Goal: Task Accomplishment & Management: Manage account settings

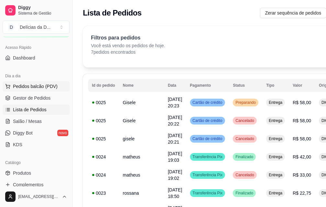
click at [46, 88] on span "Pedidos balcão (PDV)" at bounding box center [35, 86] width 45 height 6
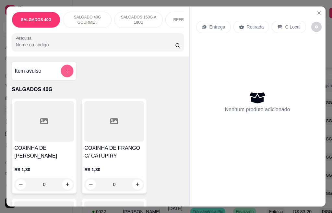
click at [65, 73] on icon "add-separate-item" at bounding box center [67, 70] width 5 height 5
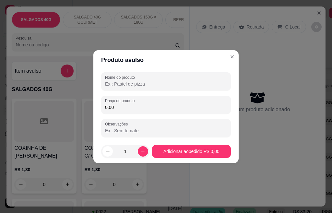
click at [134, 85] on input "Nome do produto" at bounding box center [166, 84] width 122 height 6
type input "100 SALGADOS DE FESTA 20G"
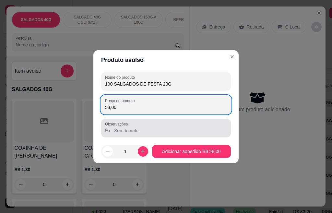
type input "58,00"
click at [138, 132] on input "Observações" at bounding box center [166, 130] width 122 height 6
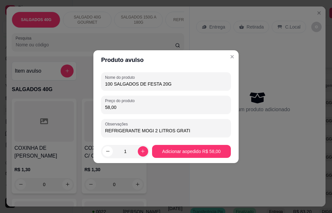
type input "REFRIGERANTE MOGI 2 LITROS GRATIS"
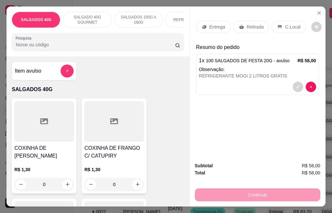
click at [219, 24] on p "Entrega" at bounding box center [217, 27] width 16 height 6
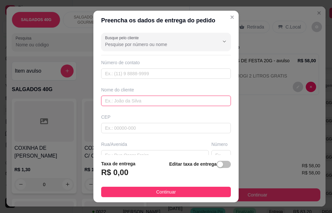
click at [120, 100] on input "text" at bounding box center [166, 101] width 130 height 10
type input "[PERSON_NAME]"
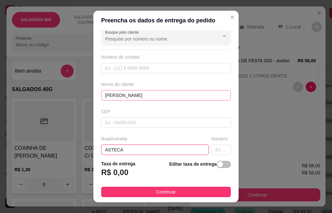
type input "ASTECA"
type input "463"
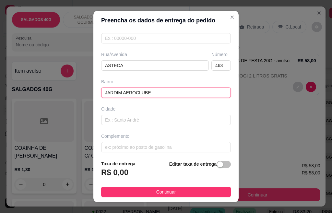
type input "JARDIM AEROCLUBE"
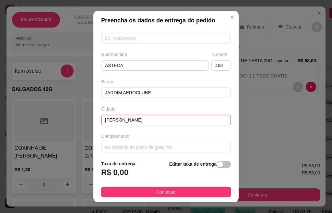
type input "[PERSON_NAME]"
click at [217, 164] on div "button" at bounding box center [220, 164] width 6 height 6
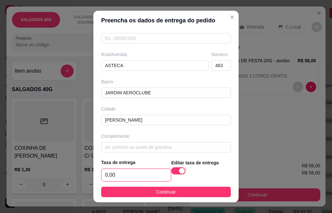
click at [140, 171] on input "0,00" at bounding box center [135, 175] width 69 height 12
type input "10,00"
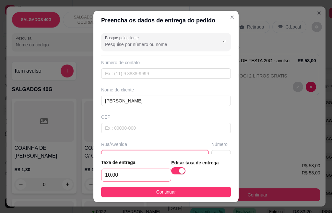
scroll to position [7, 0]
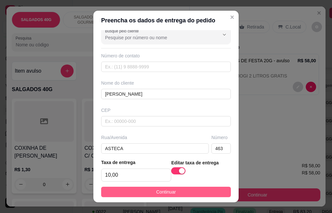
click at [169, 194] on span "Continuar" at bounding box center [166, 191] width 20 height 7
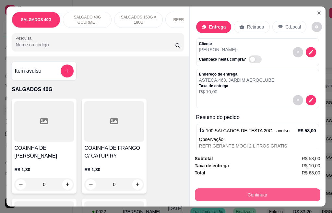
click at [249, 193] on button "Continuar" at bounding box center [257, 194] width 125 height 13
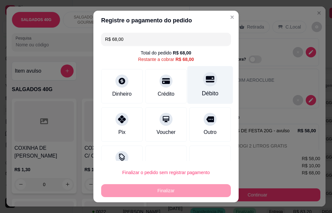
click at [206, 80] on icon at bounding box center [210, 79] width 8 height 8
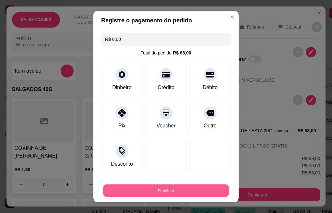
click at [179, 187] on button "Finalizar" at bounding box center [166, 190] width 126 height 13
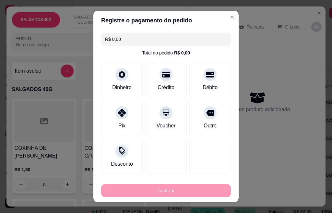
type input "-R$ 68,00"
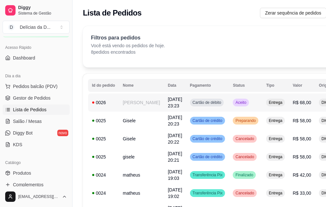
click at [128, 102] on td "[PERSON_NAME]" at bounding box center [141, 103] width 45 height 18
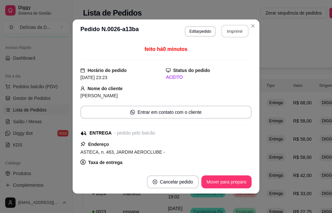
click at [235, 35] on button "Imprimir" at bounding box center [234, 31] width 27 height 13
click at [233, 34] on button "Imprimir" at bounding box center [235, 31] width 28 height 13
click at [233, 30] on button "Imprimir" at bounding box center [235, 31] width 28 height 13
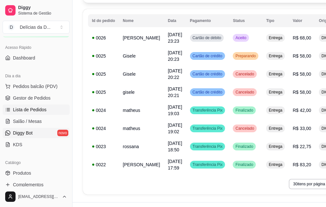
scroll to position [136, 0]
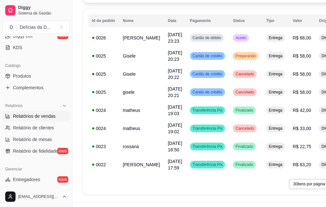
click at [49, 117] on span "Relatórios de vendas" at bounding box center [34, 116] width 43 height 6
select select "ALL"
select select "0"
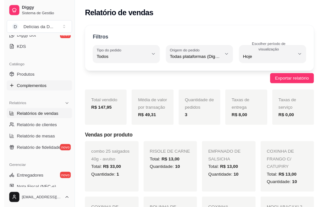
scroll to position [6, 0]
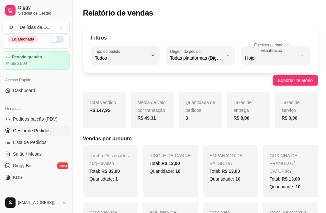
click at [36, 127] on span "Gestor de Pedidos" at bounding box center [32, 130] width 38 height 6
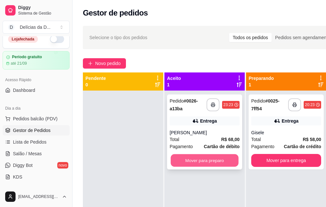
click at [197, 161] on button "Mover para preparo" at bounding box center [205, 161] width 68 height 13
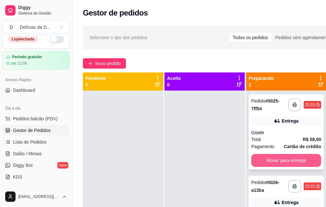
click at [280, 165] on button "Mover para entrega" at bounding box center [286, 160] width 70 height 13
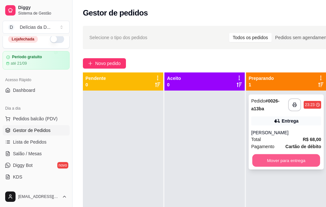
click at [281, 163] on button "Mover para entrega" at bounding box center [286, 161] width 68 height 13
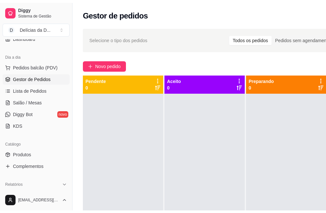
scroll to position [104, 0]
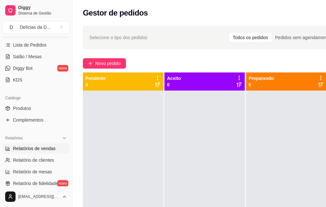
click at [47, 149] on span "Relatórios de vendas" at bounding box center [34, 148] width 43 height 6
select select "ALL"
select select "0"
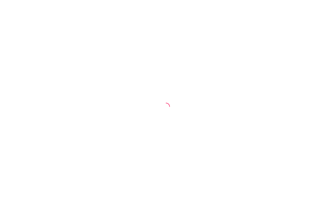
select select "ALL"
select select "0"
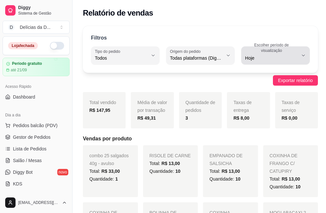
click at [301, 53] on icon "button" at bounding box center [303, 55] width 5 height 5
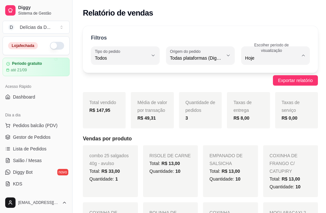
click at [255, 106] on span "15 dias" at bounding box center [270, 105] width 49 height 6
type input "15"
select select "15"
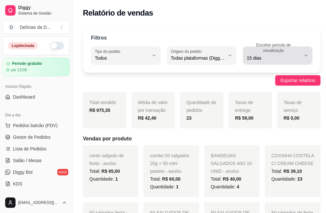
click at [301, 52] on button "Escolher período de visualização 15 dias" at bounding box center [278, 55] width 70 height 18
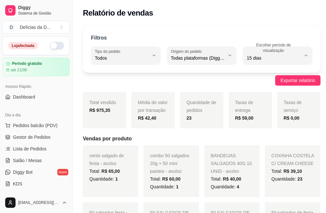
click at [261, 119] on span "30 dias" at bounding box center [270, 116] width 49 height 6
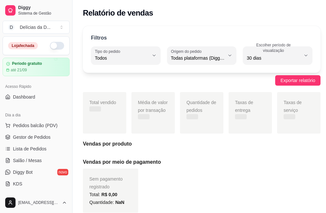
type input "30"
select select "30"
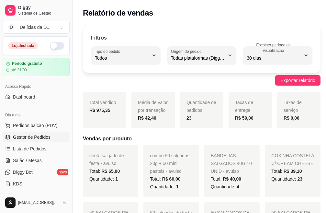
click at [43, 139] on span "Gestor de Pedidos" at bounding box center [32, 137] width 38 height 6
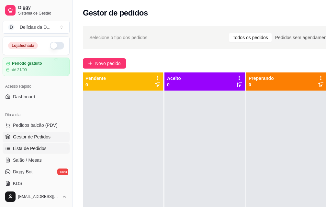
click at [34, 148] on span "Lista de Pedidos" at bounding box center [30, 148] width 34 height 6
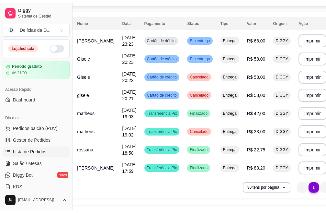
scroll to position [65, 0]
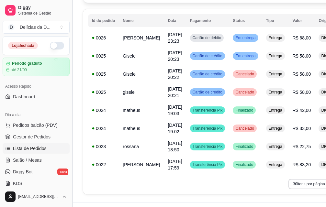
click at [71, 6] on button "Toggle Sidebar" at bounding box center [72, 103] width 5 height 207
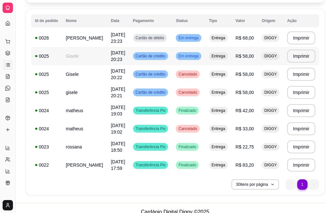
click at [13, 0] on button "Toggle Sidebar" at bounding box center [15, 106] width 5 height 213
